Goal: Browse casually

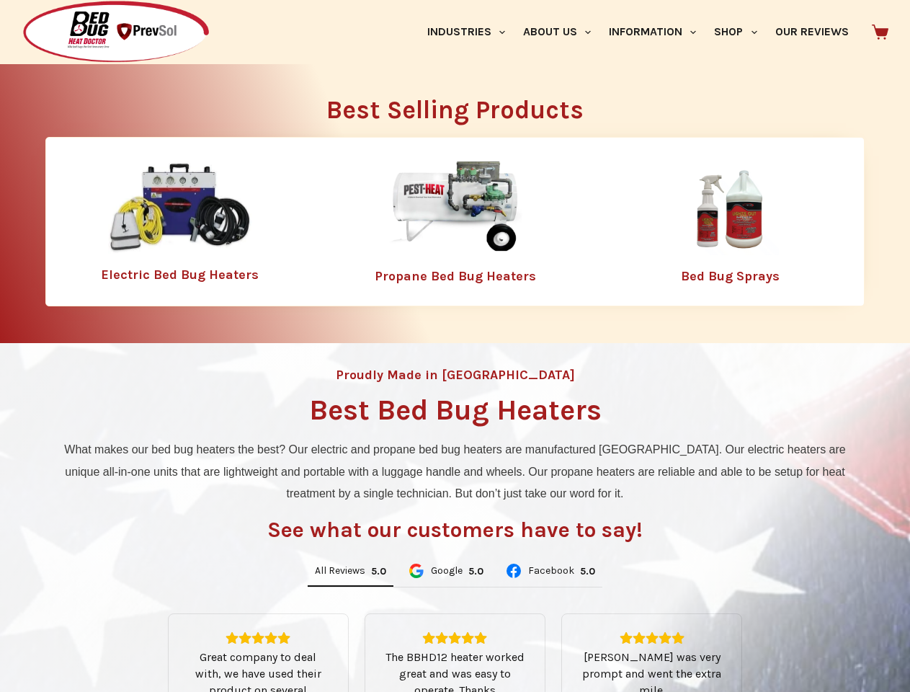
click at [455, 346] on div "Proudly Made in [GEOGRAPHIC_DATA] Best Bed Bug Heaters What makes our bed bug h…" at bounding box center [455, 614] width 910 height 542
click at [471, 32] on link "Industries" at bounding box center [466, 32] width 96 height 64
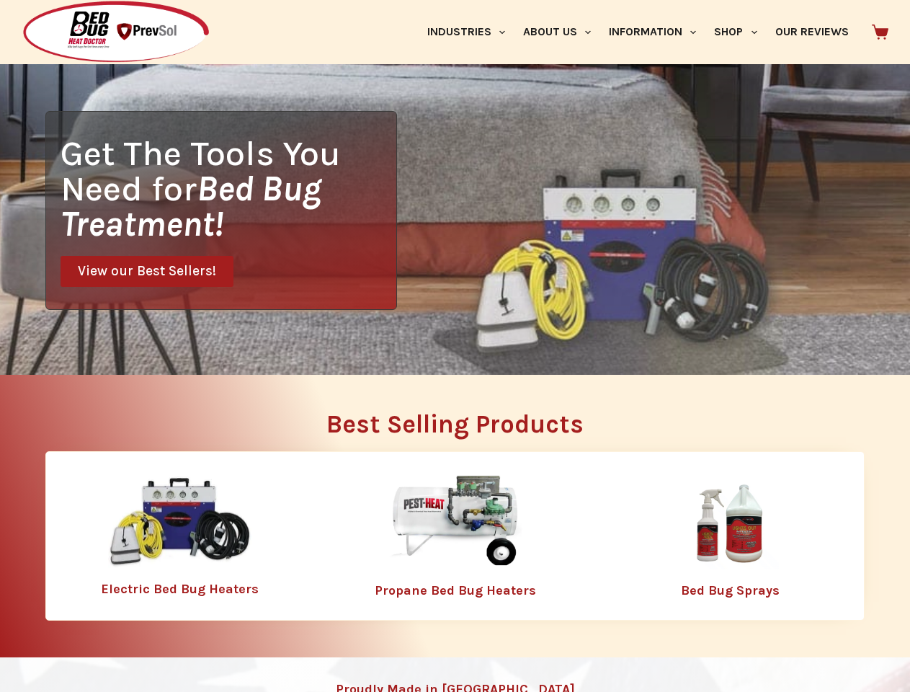
click at [563, 32] on link "About Us" at bounding box center [557, 32] width 86 height 64
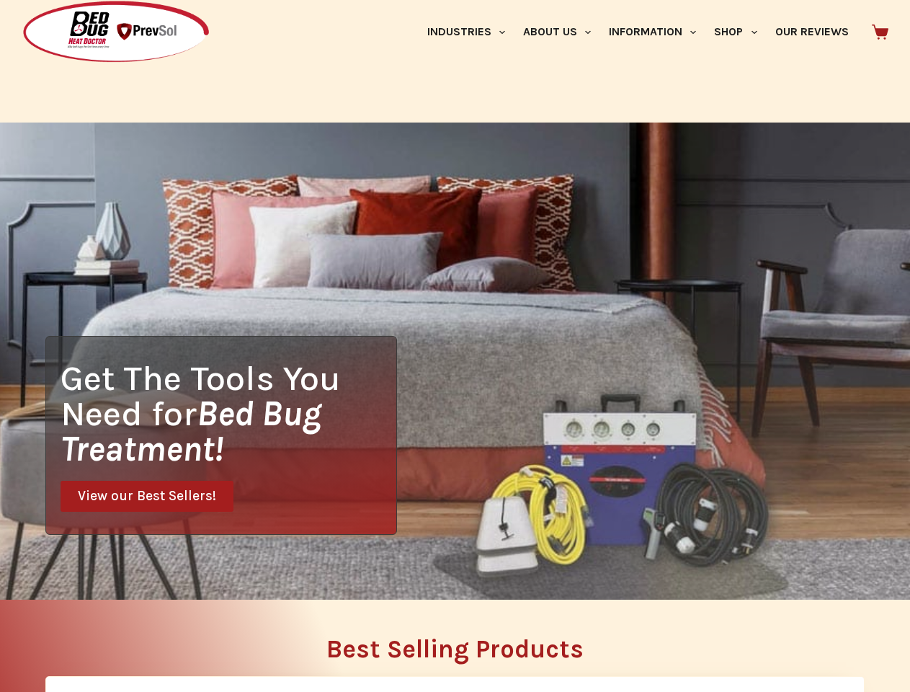
click at [659, 32] on link "Information" at bounding box center [652, 32] width 105 height 64
click at [742, 32] on link "Shop" at bounding box center [735, 32] width 61 height 64
click at [350, 571] on div "Get The Tools You Need for Bed Bug Treatment! View our Best Sellers!" at bounding box center [455, 361] width 910 height 477
click at [445, 571] on div "Get The Tools You Need for Bed Bug Treatment! View our Best Sellers!" at bounding box center [455, 361] width 910 height 477
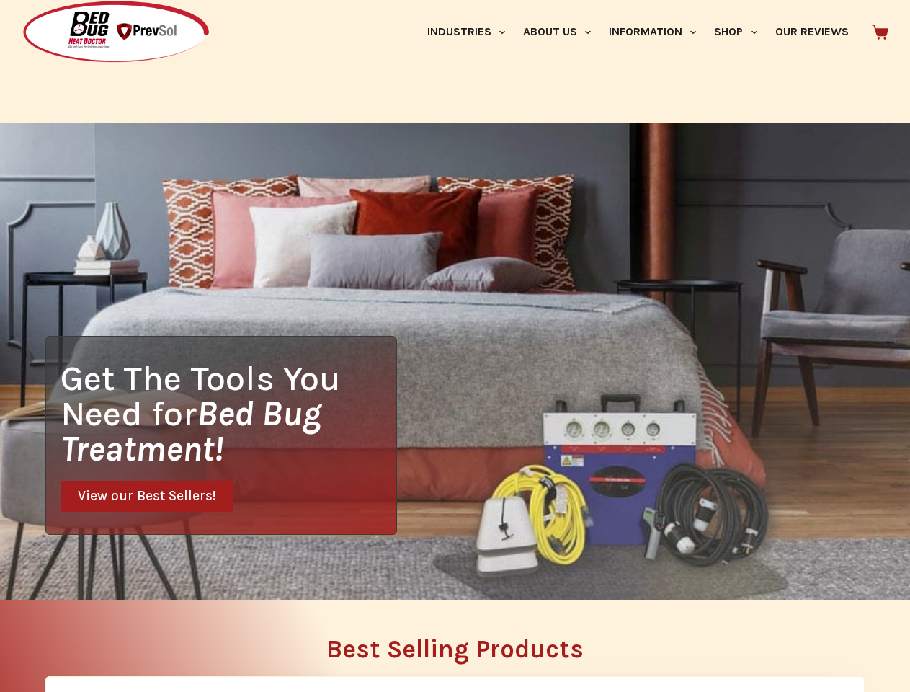
click at [550, 571] on div "Get The Tools You Need for Bed Bug Treatment! View our Best Sellers!" at bounding box center [455, 361] width 910 height 477
click at [455, 653] on h2 "Best Selling Products" at bounding box center [454, 648] width 819 height 25
